Goal: Transaction & Acquisition: Purchase product/service

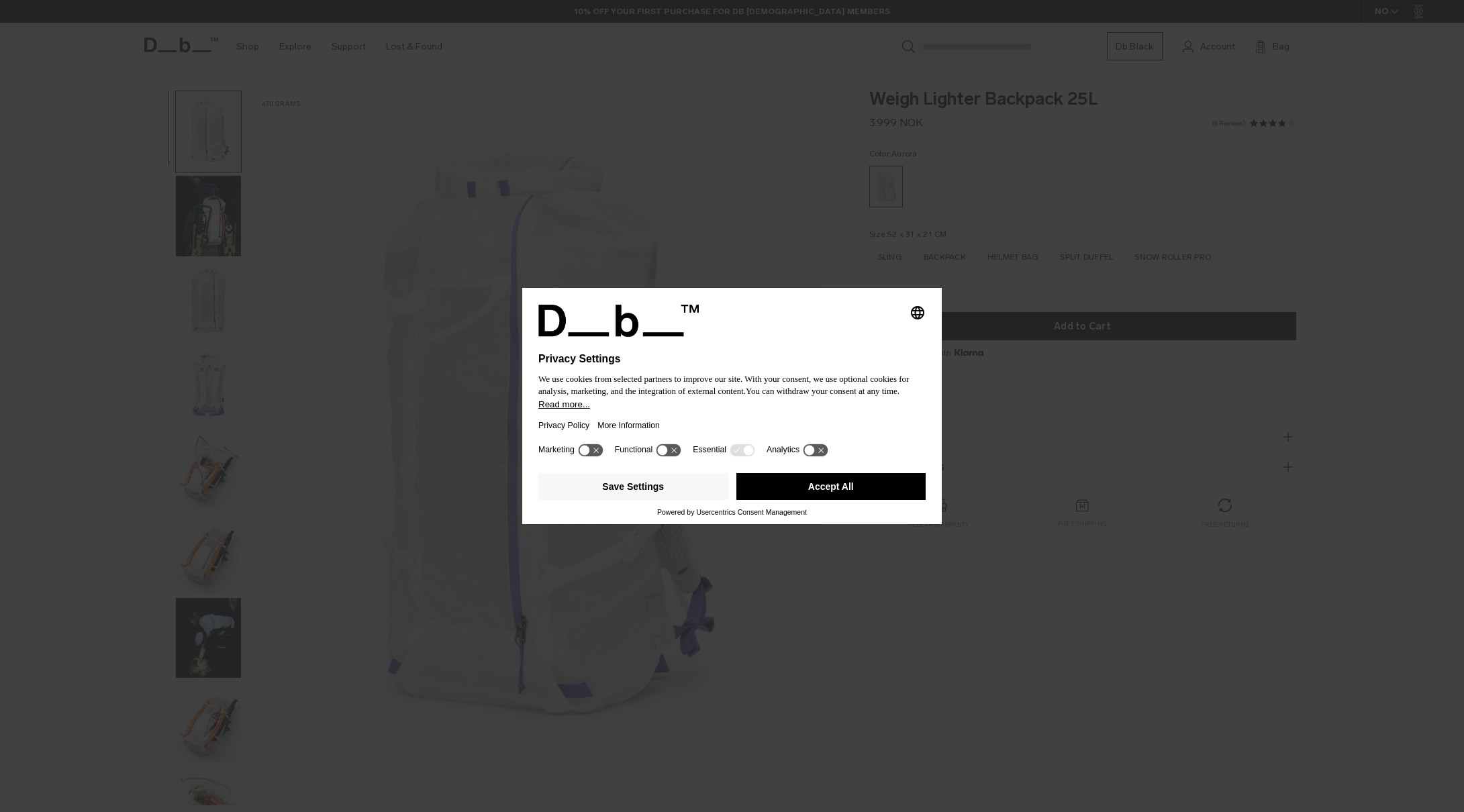
click at [851, 344] on div at bounding box center [732, 345] width 387 height 16
click at [624, 489] on button "Save Settings" at bounding box center [633, 487] width 190 height 27
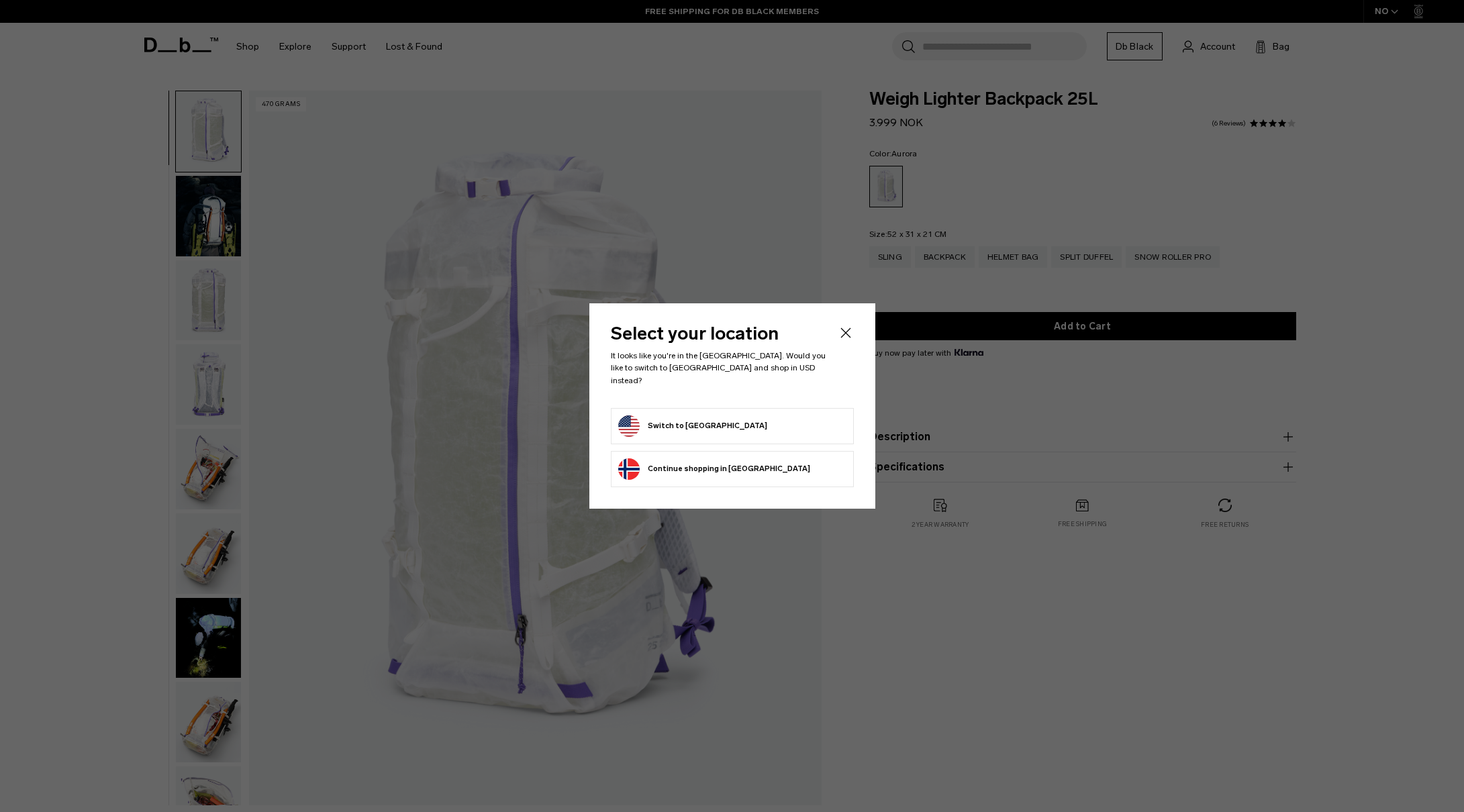
click at [747, 418] on form "Switch to United States" at bounding box center [732, 426] width 229 height 22
click at [693, 419] on button "Switch to United States" at bounding box center [693, 426] width 149 height 22
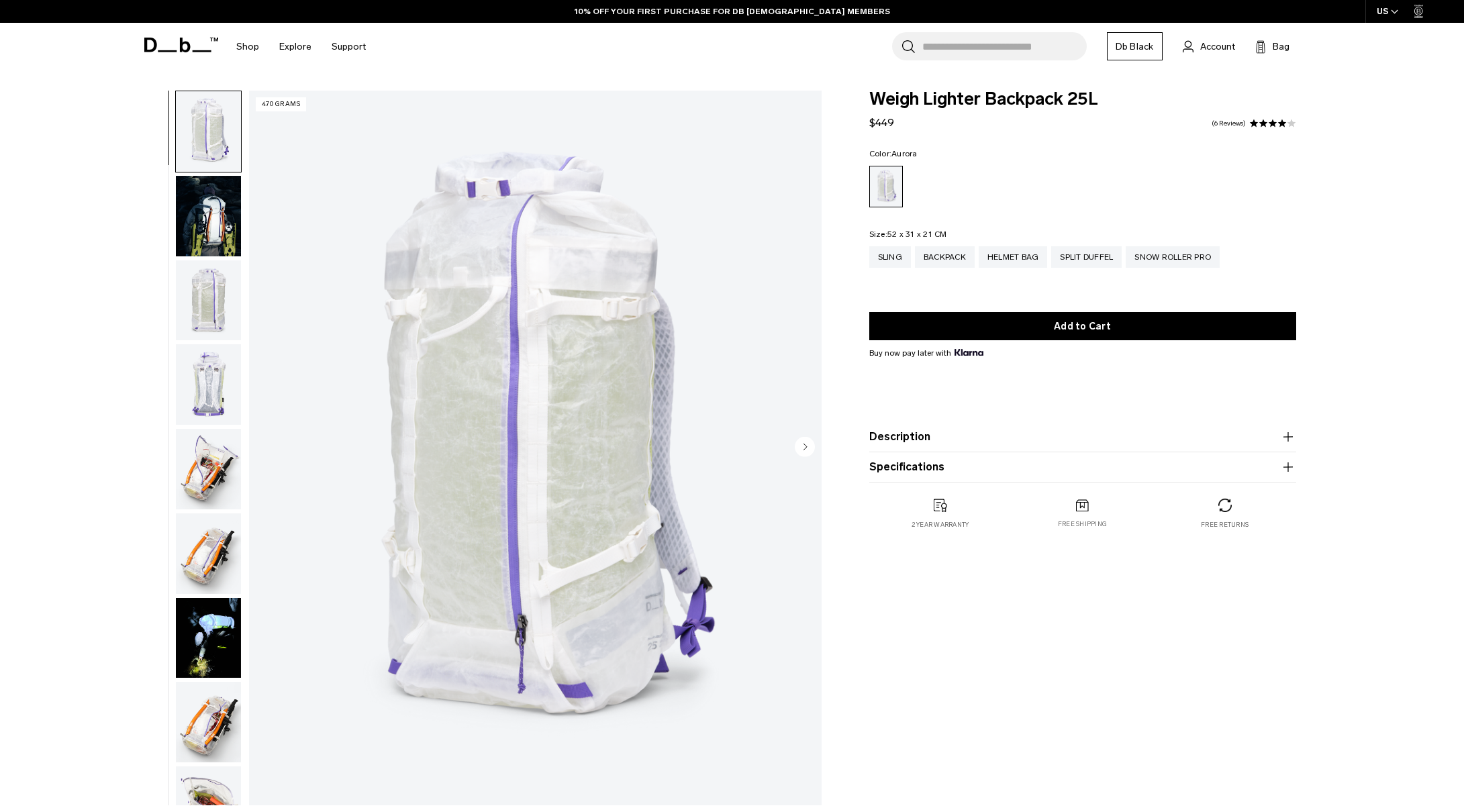
click at [200, 221] on img "button" at bounding box center [208, 216] width 65 height 80
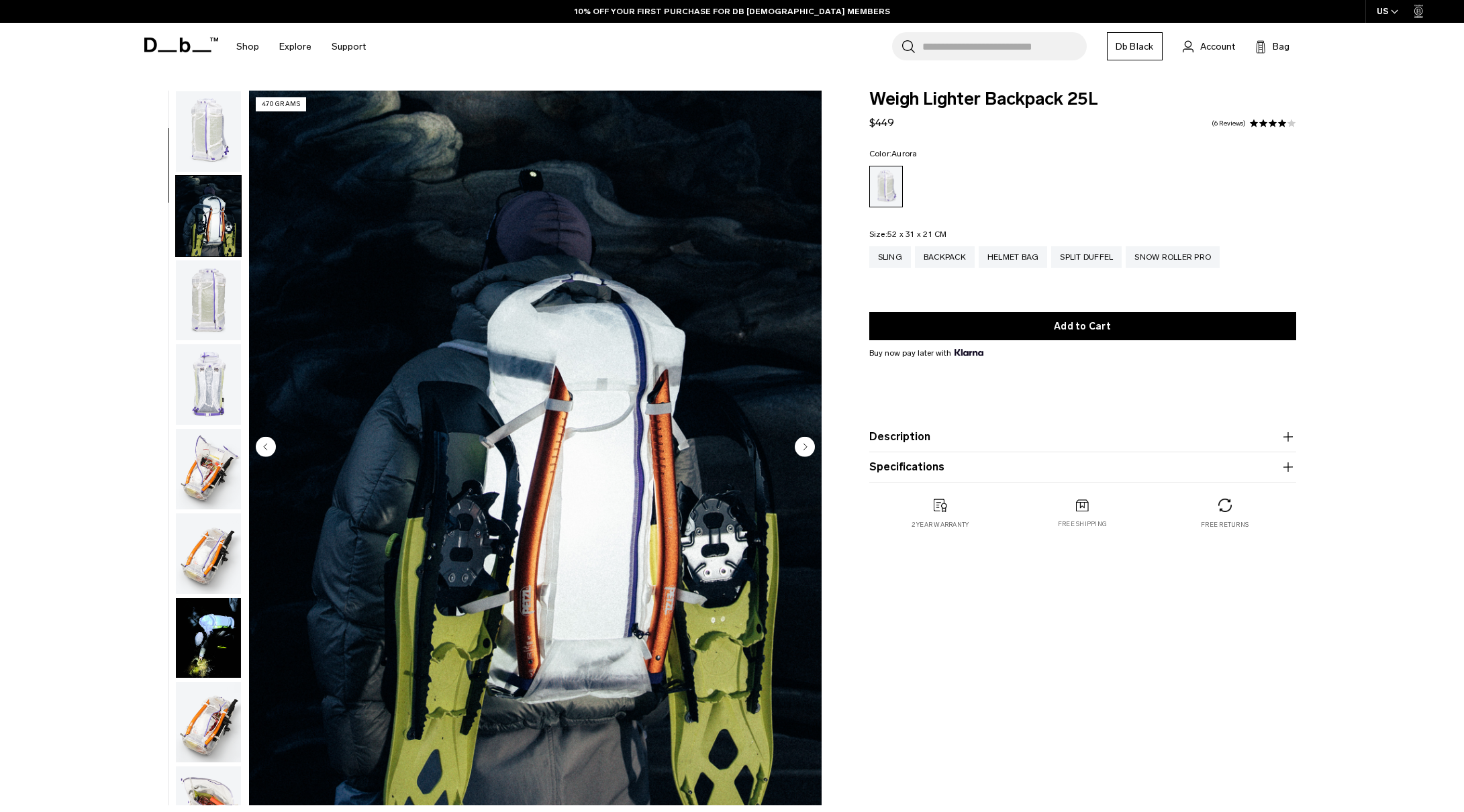
click at [215, 125] on img "button" at bounding box center [208, 132] width 65 height 80
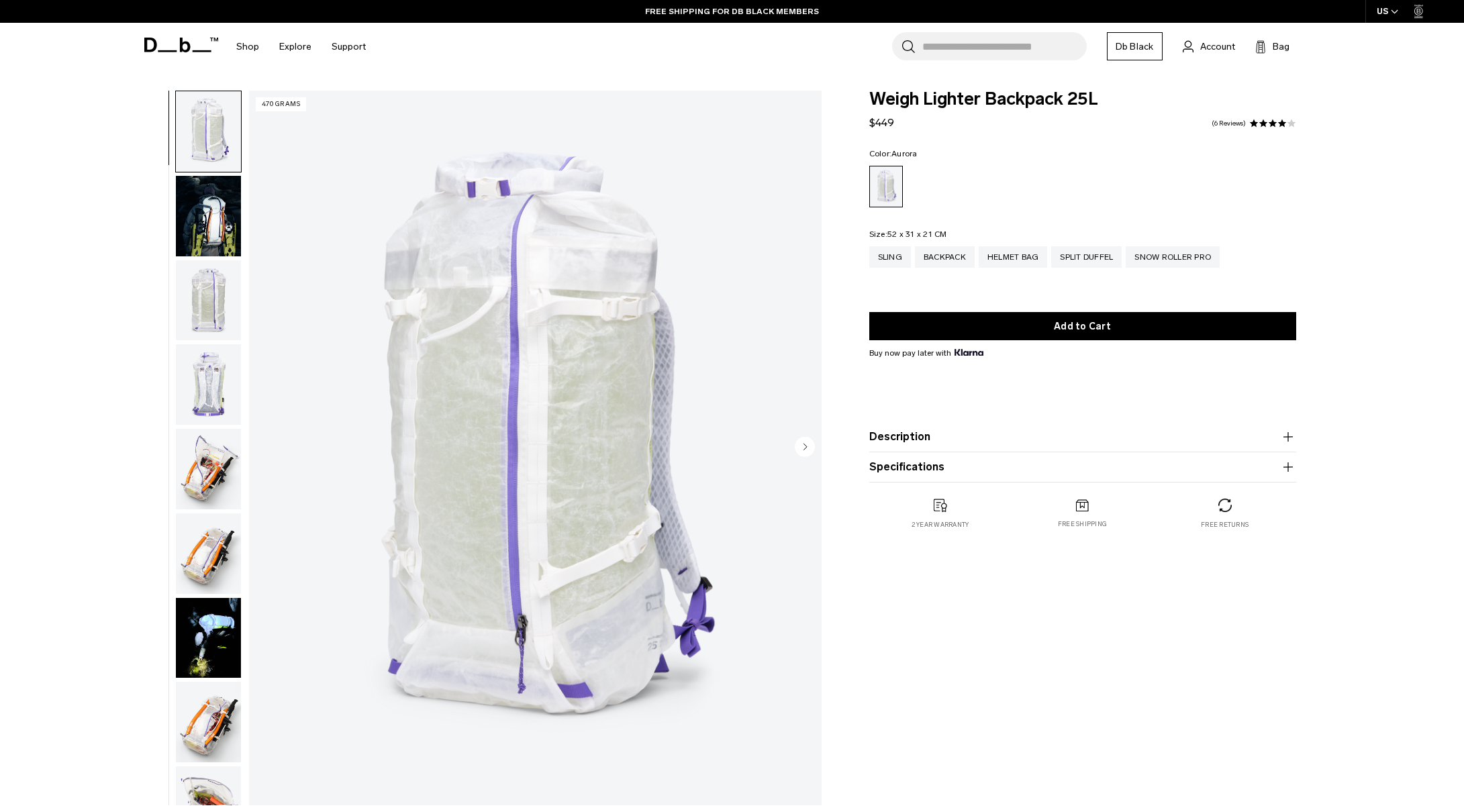
click at [199, 554] on img "button" at bounding box center [208, 554] width 65 height 80
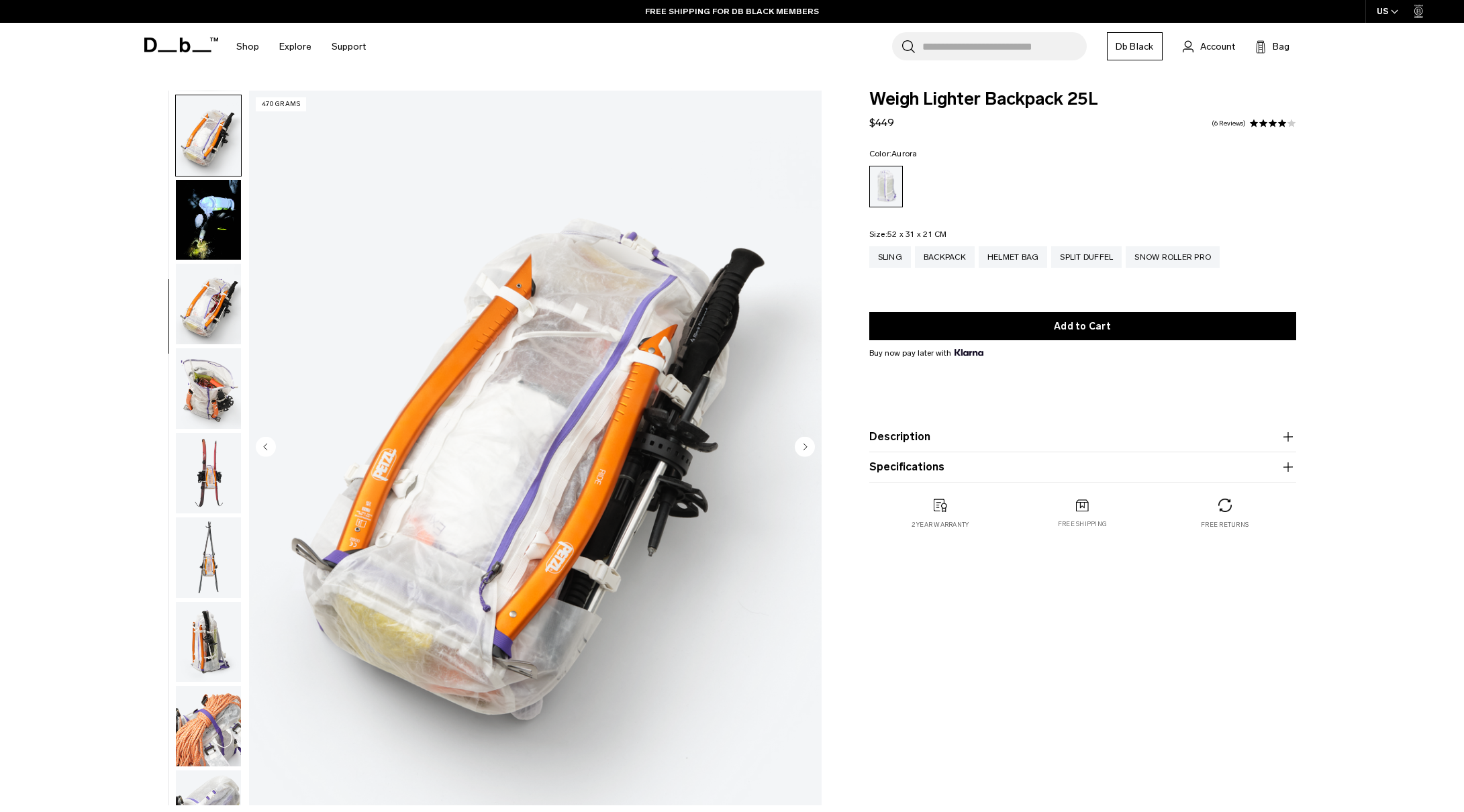
scroll to position [422, 0]
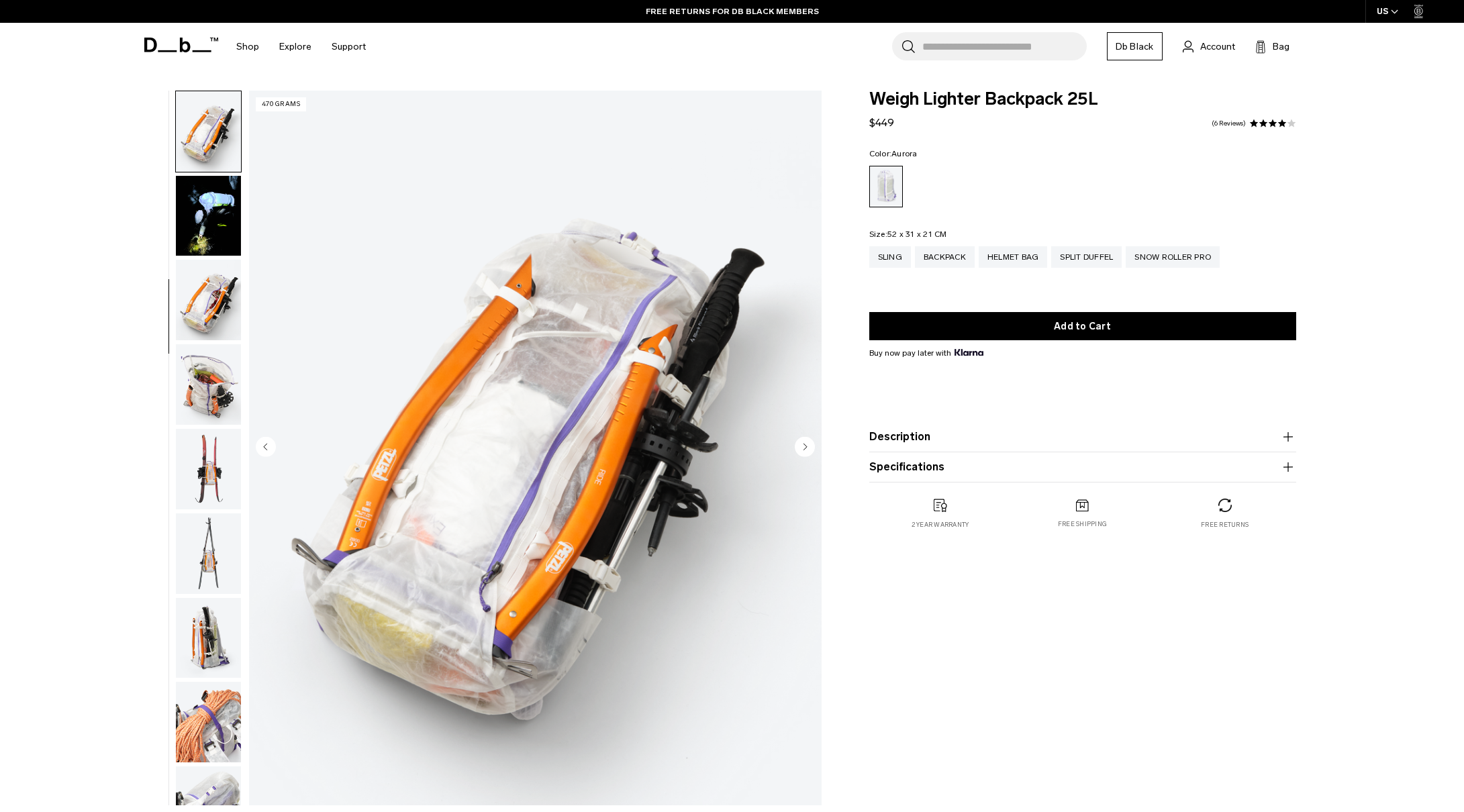
click at [206, 647] on img "button" at bounding box center [208, 638] width 65 height 80
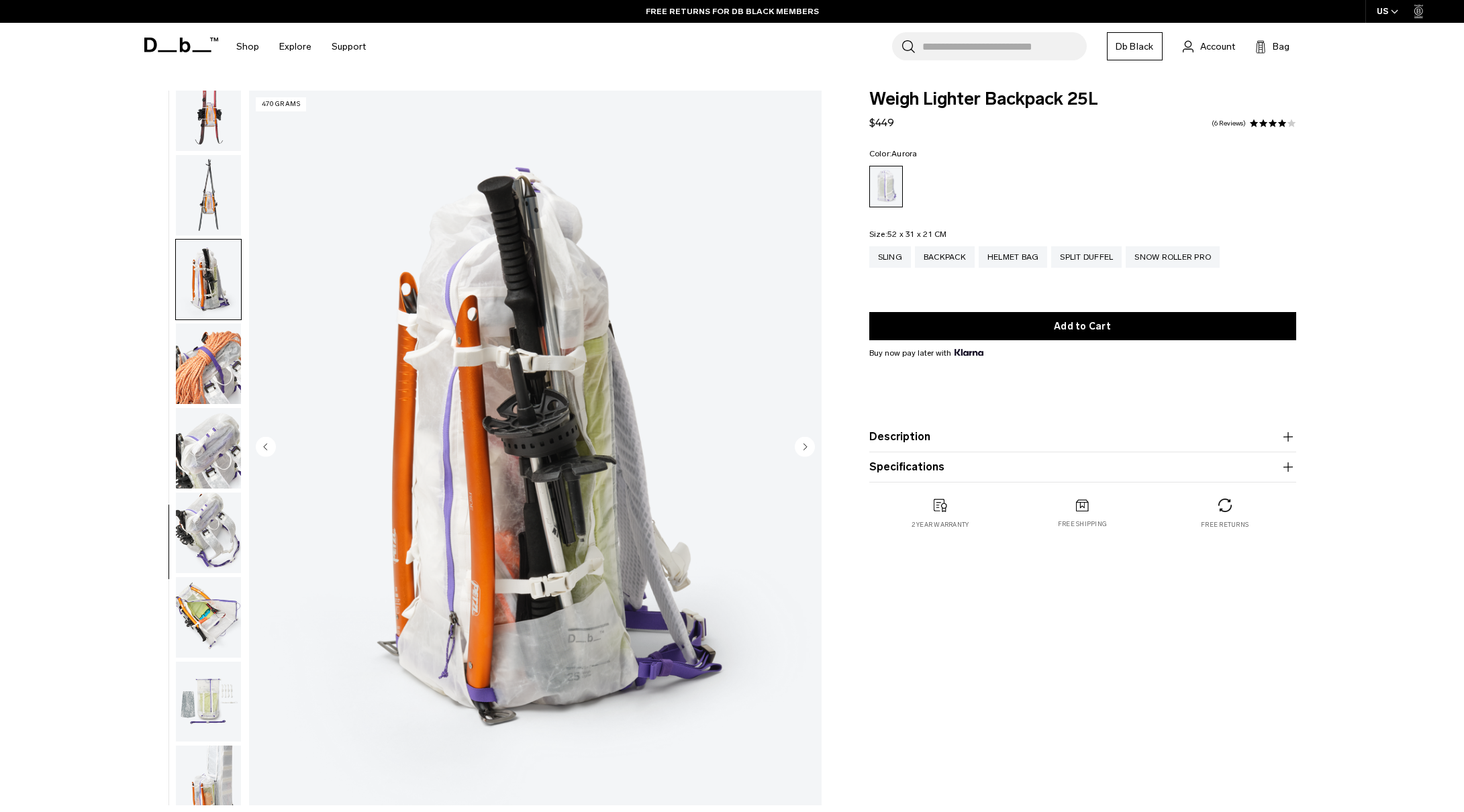
scroll to position [802, 0]
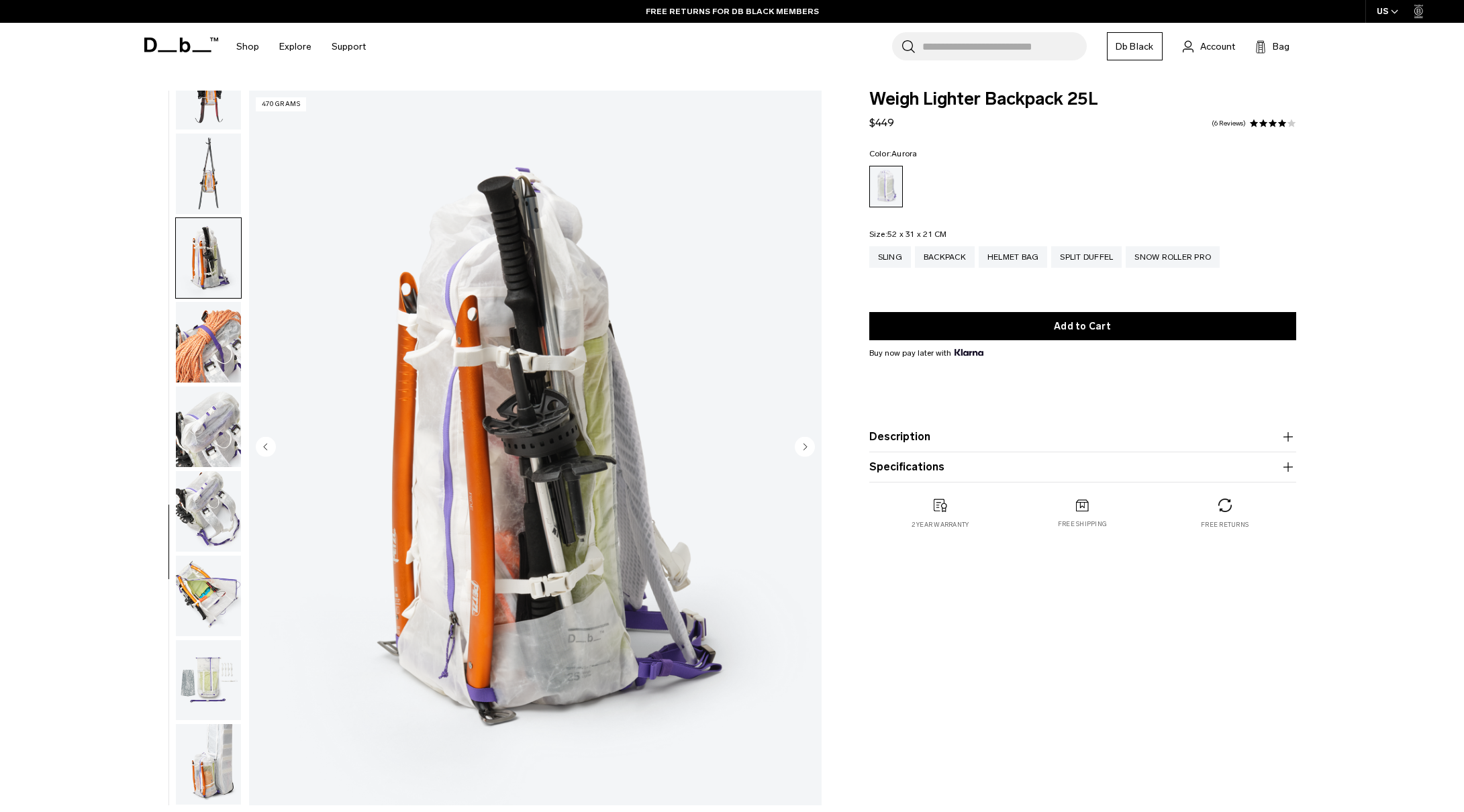
click at [192, 592] on img "button" at bounding box center [208, 595] width 65 height 80
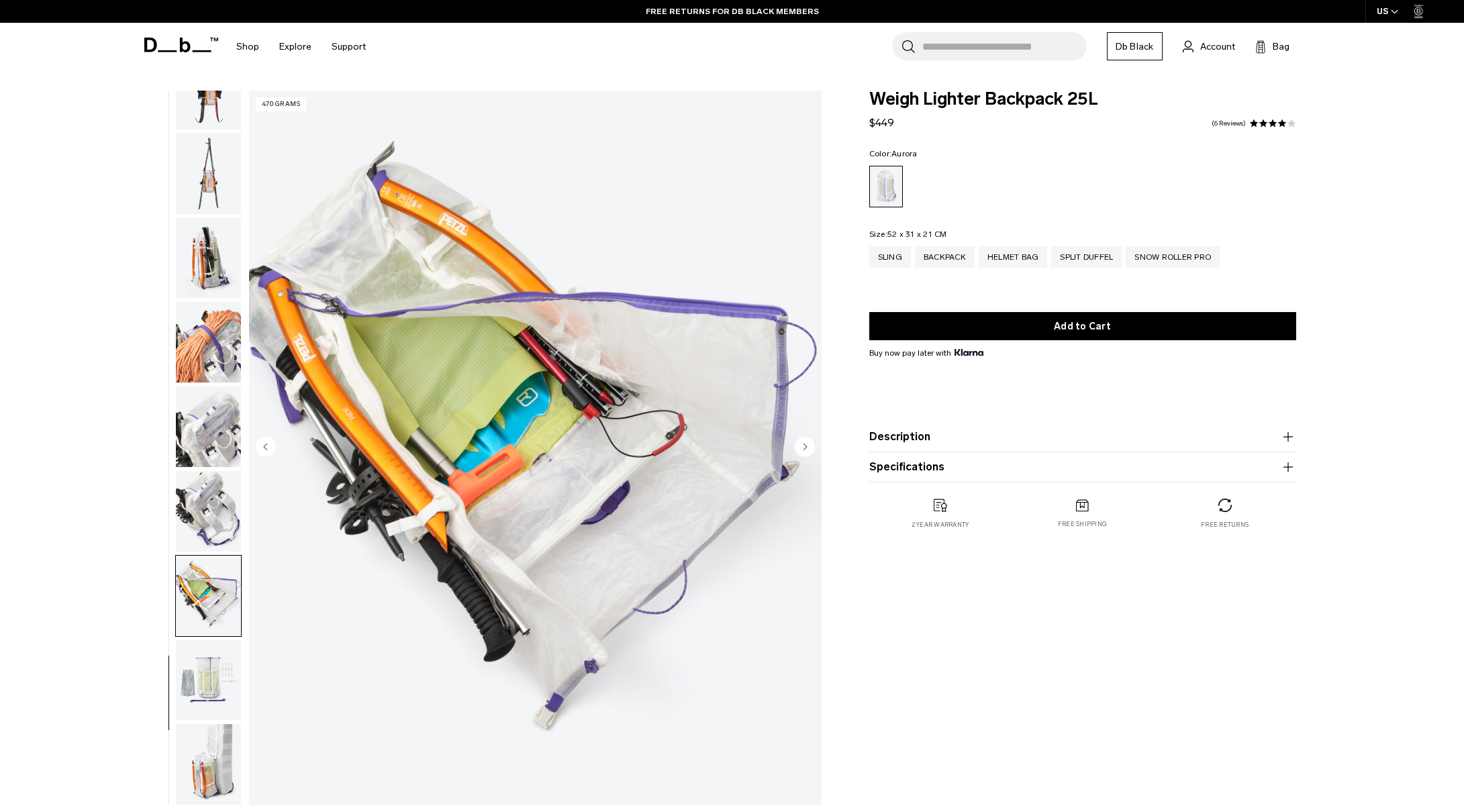
click at [217, 699] on img "button" at bounding box center [208, 680] width 65 height 80
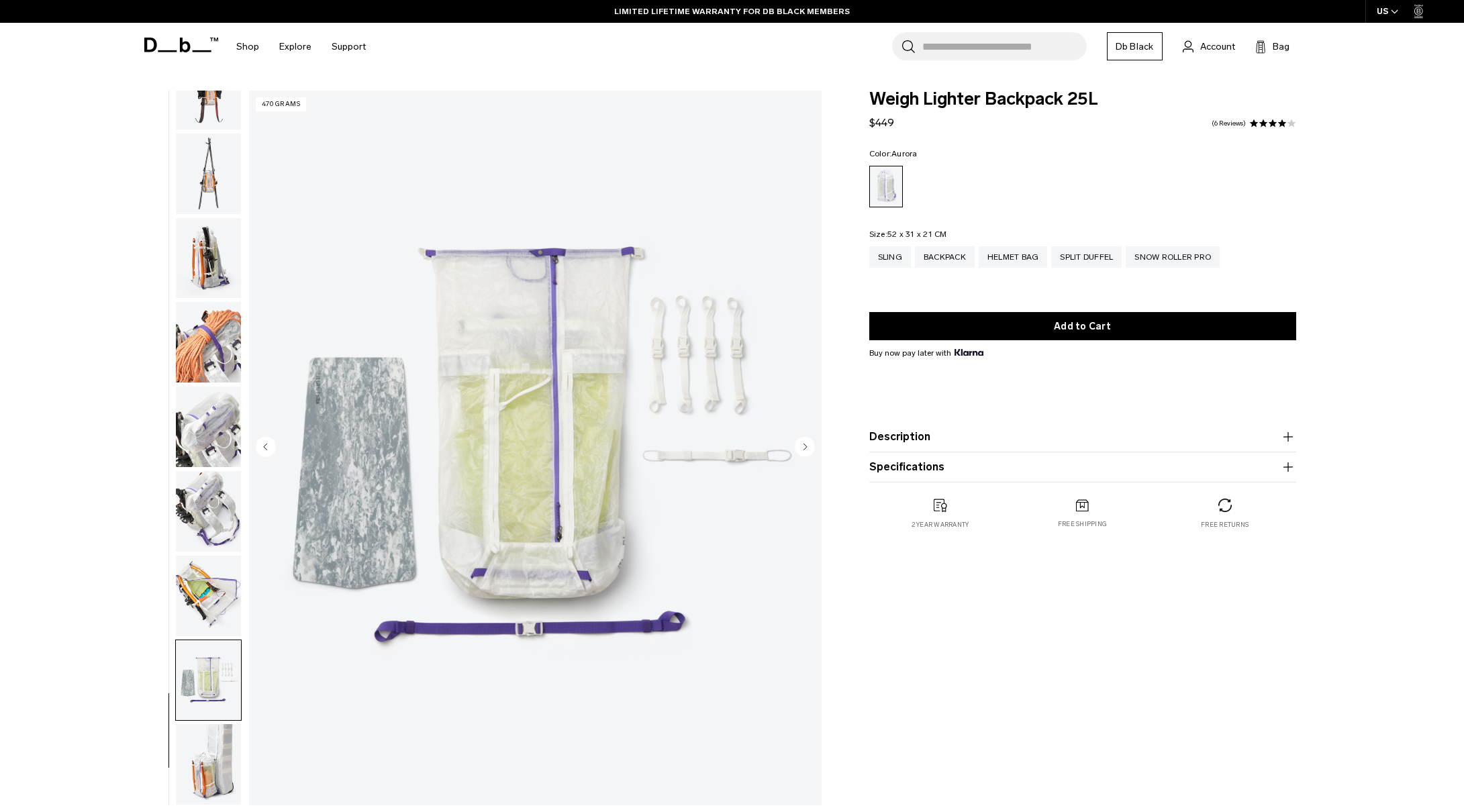
click at [206, 730] on img "button" at bounding box center [208, 764] width 65 height 80
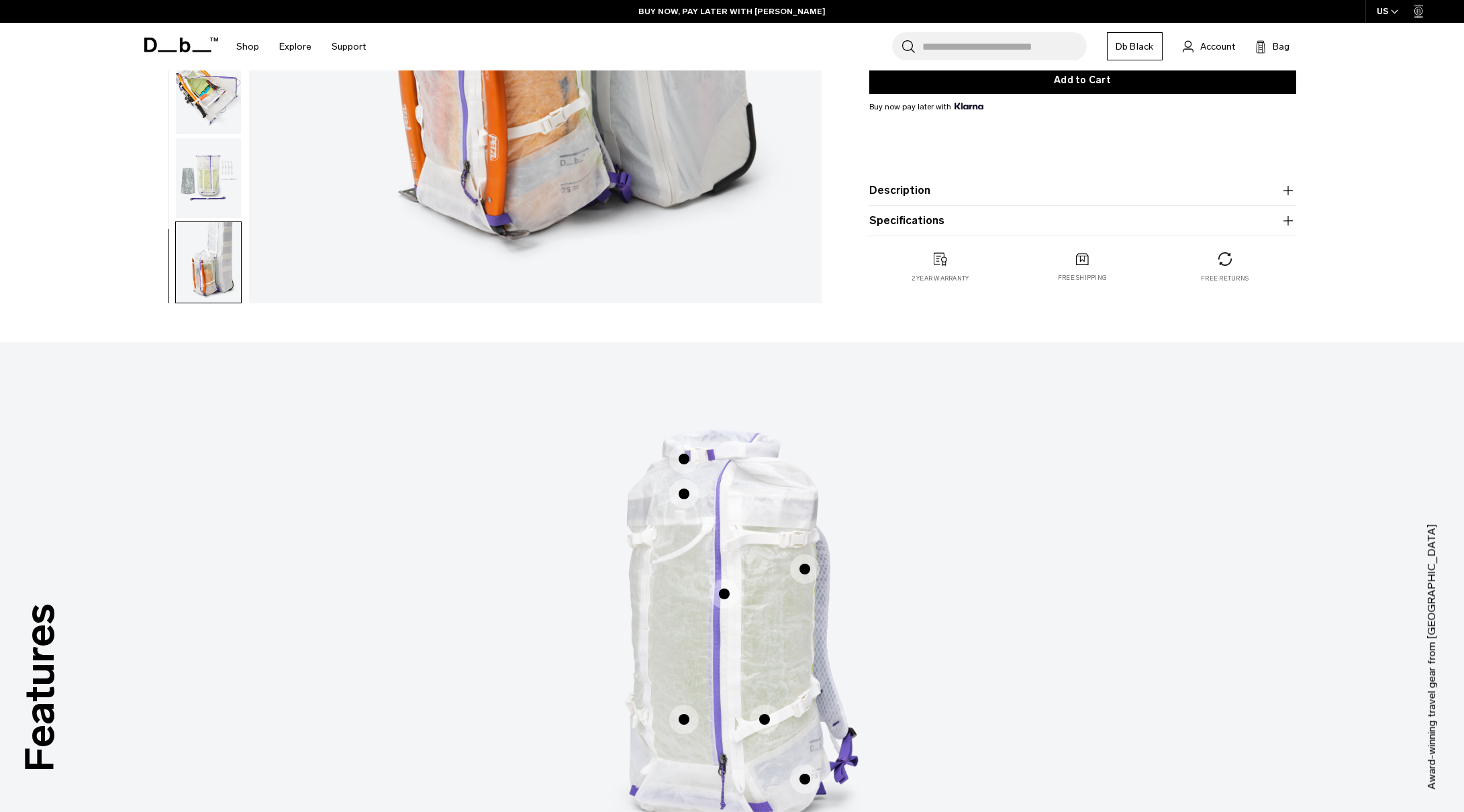
scroll to position [511, 0]
